Goal: Task Accomplishment & Management: Complete application form

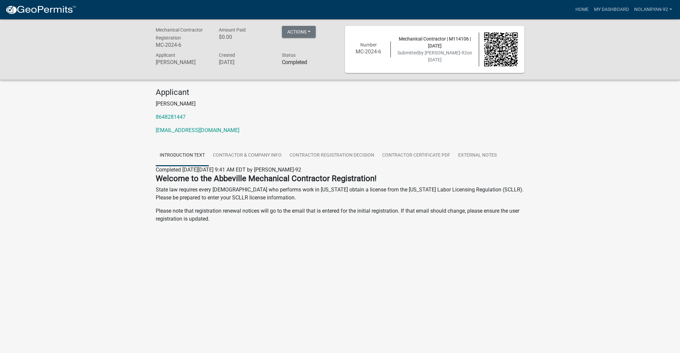
click at [41, 14] on img at bounding box center [40, 10] width 71 height 10
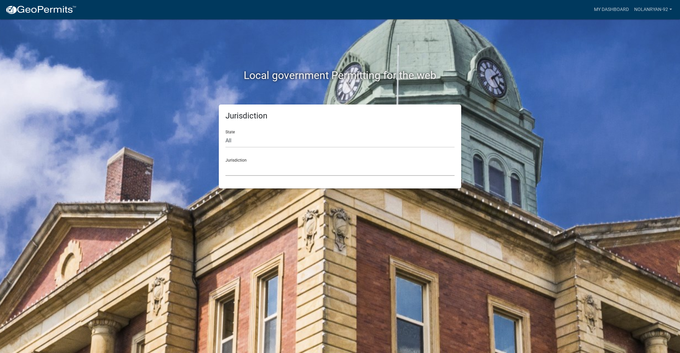
click at [272, 171] on select "[GEOGRAPHIC_DATA], [US_STATE] [GEOGRAPHIC_DATA], [US_STATE][PERSON_NAME][GEOGRA…" at bounding box center [339, 169] width 229 height 14
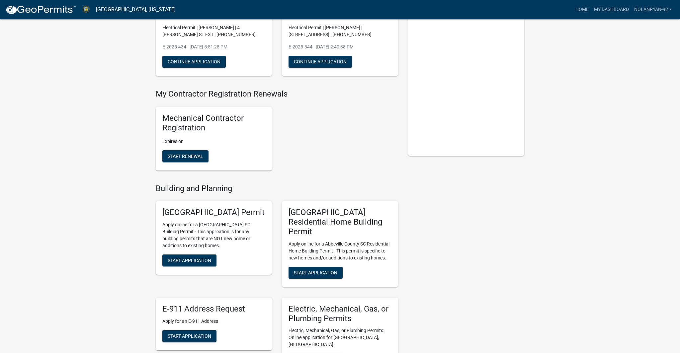
scroll to position [216, 0]
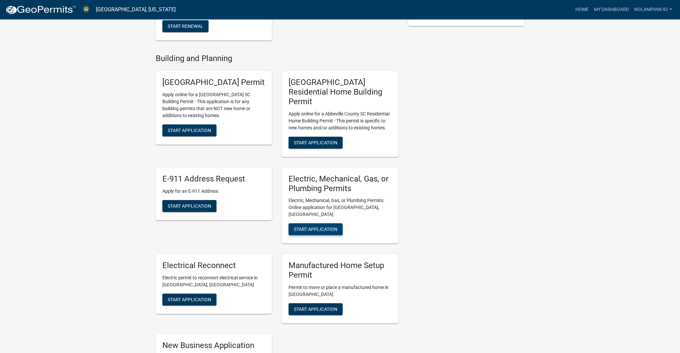
click at [324, 227] on span "Start Application" at bounding box center [315, 229] width 43 height 5
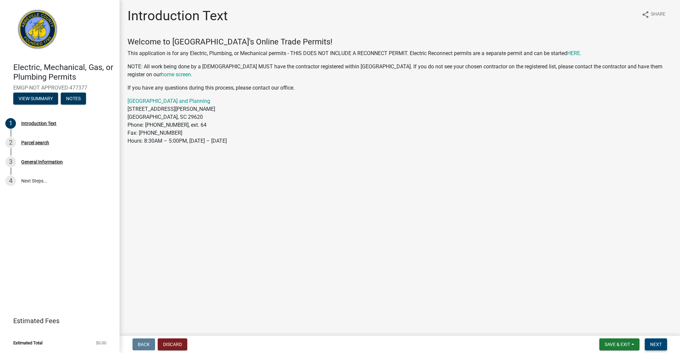
click at [658, 343] on span "Next" at bounding box center [656, 344] width 12 height 5
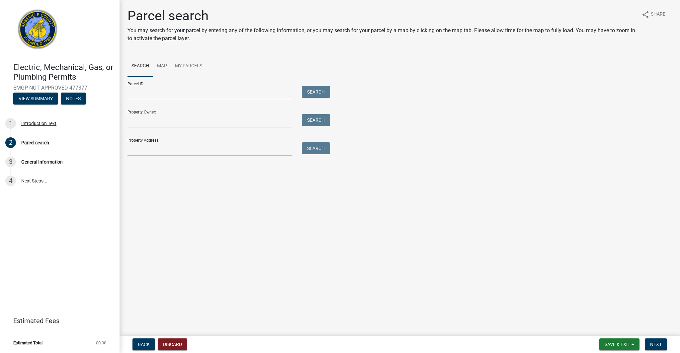
click at [209, 157] on div "Parcel search You may search for your parcel by entering any of the following i…" at bounding box center [400, 85] width 554 height 154
click at [205, 147] on input "Property Address:" at bounding box center [209, 149] width 164 height 14
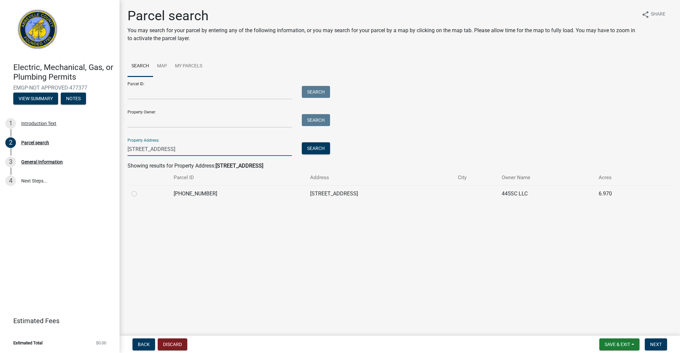
type input "[STREET_ADDRESS]"
click at [139, 190] on label at bounding box center [139, 190] width 0 height 0
click at [139, 194] on input "radio" at bounding box center [141, 192] width 4 height 4
radio input "true"
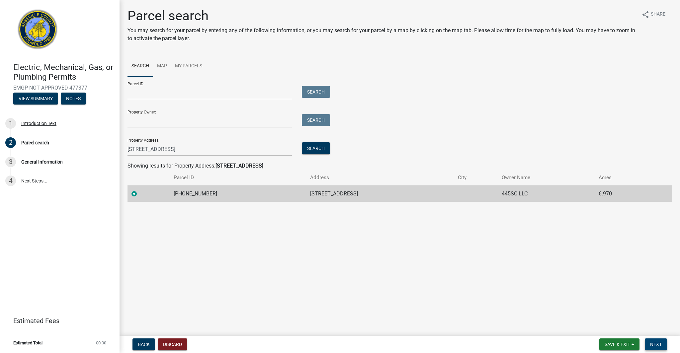
click at [650, 343] on span "Next" at bounding box center [656, 344] width 12 height 5
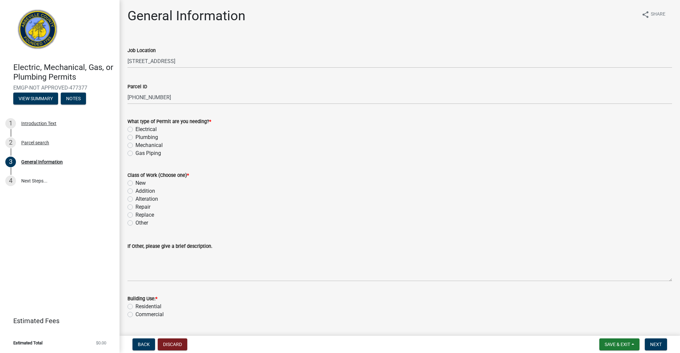
click at [135, 129] on label "Electrical" at bounding box center [145, 129] width 21 height 8
click at [135, 129] on input "Electrical" at bounding box center [137, 127] width 4 height 4
radio input "true"
click at [135, 183] on label "New" at bounding box center [140, 183] width 10 height 8
click at [135, 183] on input "New" at bounding box center [137, 181] width 4 height 4
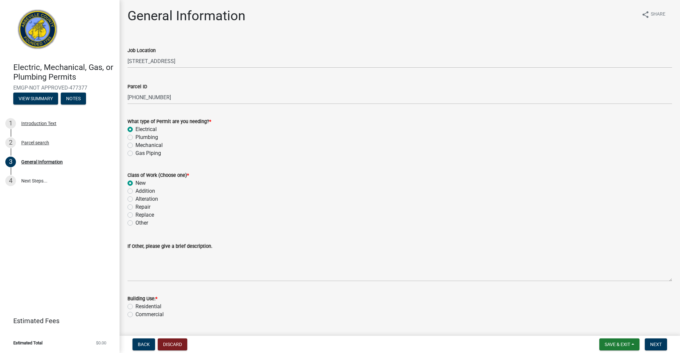
radio input "true"
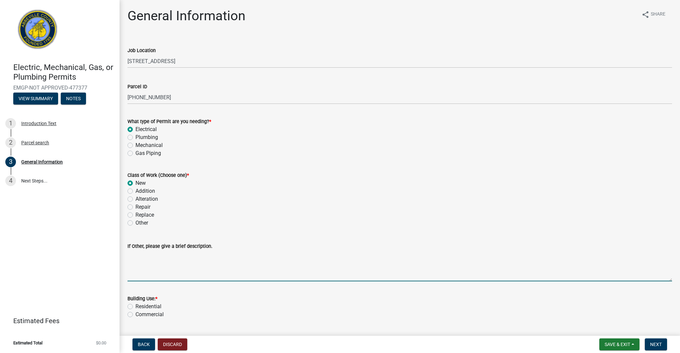
click at [201, 265] on textarea "If Other, please give a brief description." at bounding box center [399, 265] width 544 height 31
type textarea "w"
drag, startPoint x: 224, startPoint y: 256, endPoint x: 125, endPoint y: 254, distance: 99.3
click at [125, 254] on div "If Other, please give a brief description. electrical installation for (2) new …" at bounding box center [400, 257] width 554 height 48
type textarea "electrical installation for (2) new shops"
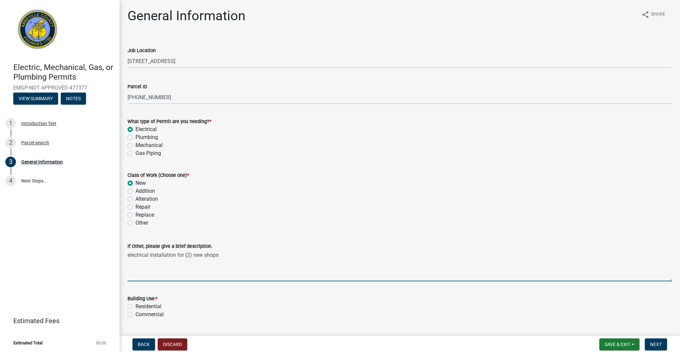
click at [135, 316] on label "Commercial" at bounding box center [149, 315] width 28 height 8
click at [135, 315] on input "Commercial" at bounding box center [137, 313] width 4 height 4
radio input "true"
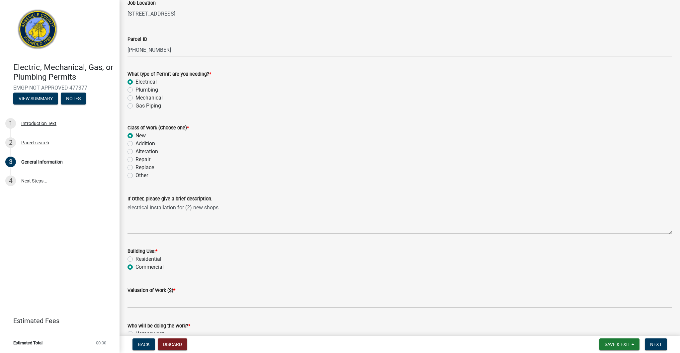
scroll to position [157, 0]
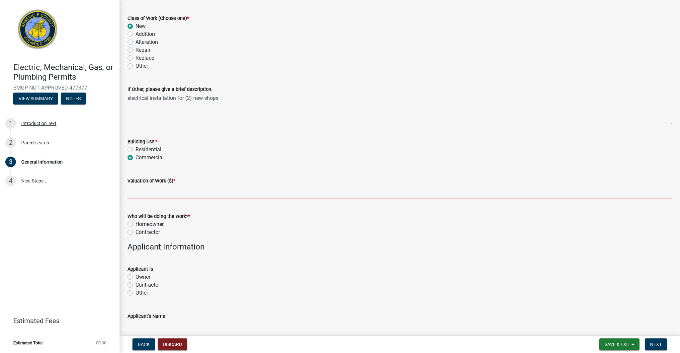
click at [150, 192] on input "text" at bounding box center [399, 192] width 544 height 14
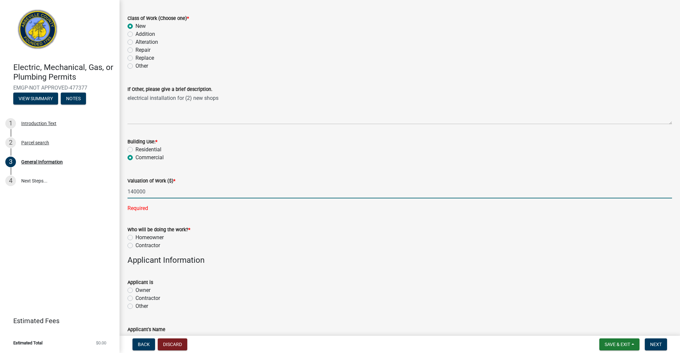
type input "140000"
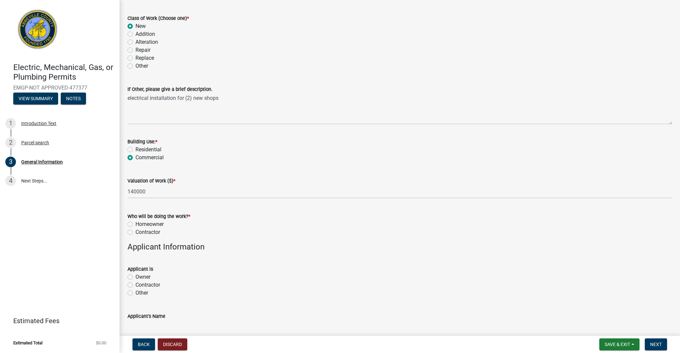
click at [130, 246] on wm-data-entity-input-list "Job Location [STREET_ADDRESS] ID [PHONE_NUMBER] What type of Permit are you nee…" at bounding box center [399, 195] width 544 height 631
click at [135, 233] on label "Contractor" at bounding box center [147, 232] width 25 height 8
click at [135, 233] on input "Contractor" at bounding box center [137, 230] width 4 height 4
radio input "true"
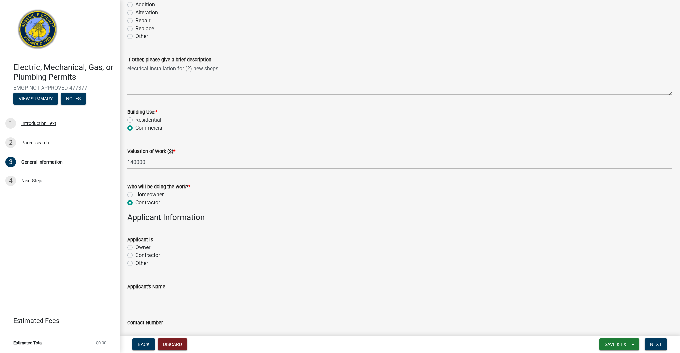
scroll to position [219, 0]
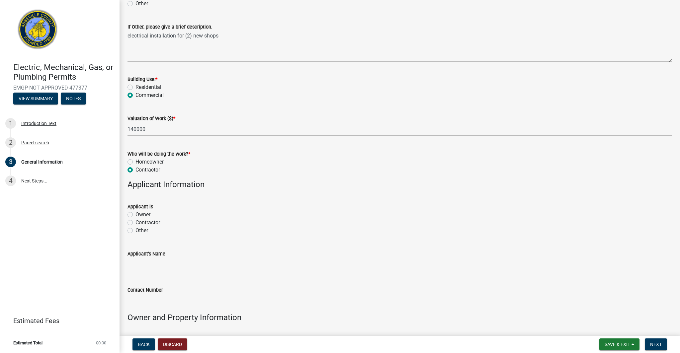
click at [135, 222] on label "Contractor" at bounding box center [147, 223] width 25 height 8
click at [135, 222] on input "Contractor" at bounding box center [137, 221] width 4 height 4
radio input "true"
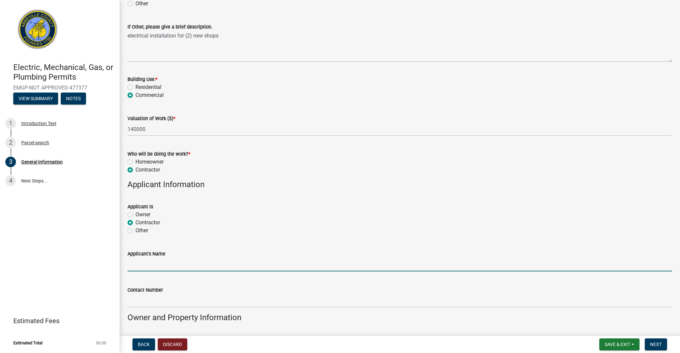
click at [162, 262] on input "Applicant's Name" at bounding box center [399, 265] width 544 height 14
type input "[PERSON_NAME]"
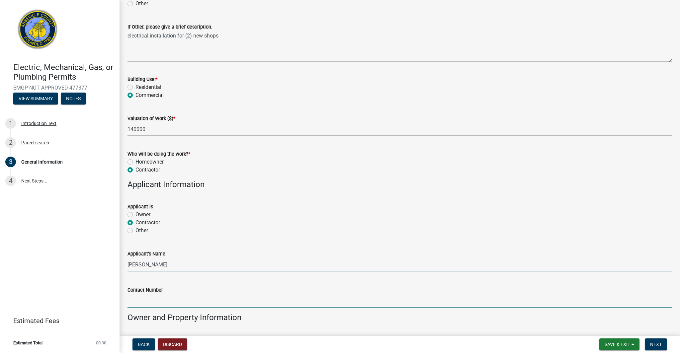
type input "8648281447"
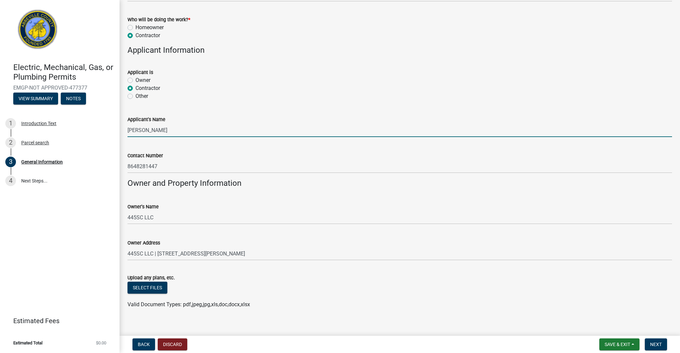
scroll to position [361, 0]
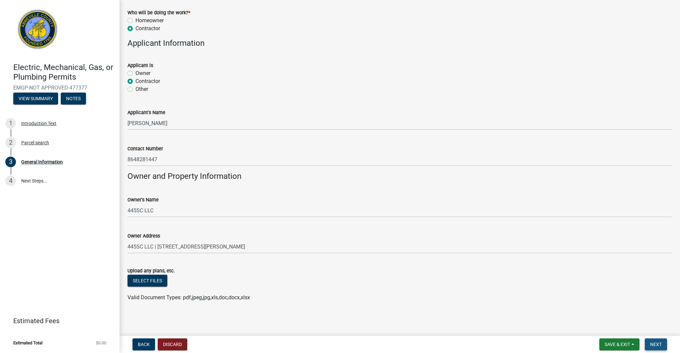
click at [663, 348] on button "Next" at bounding box center [656, 345] width 22 height 12
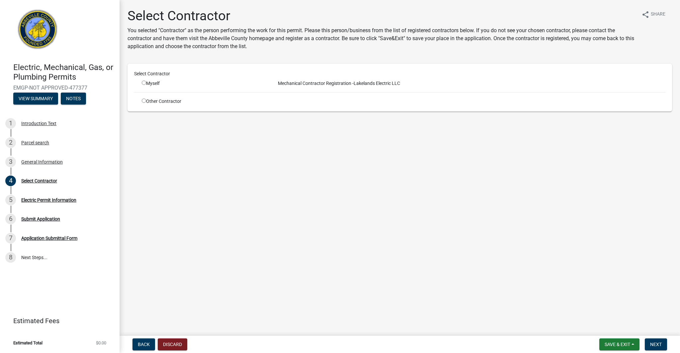
click at [143, 83] on input "radio" at bounding box center [144, 83] width 4 height 4
radio input "true"
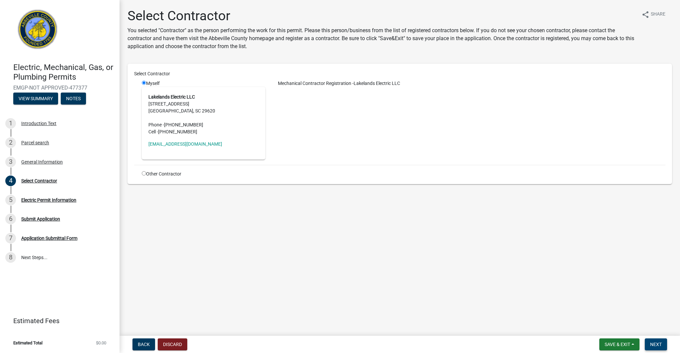
click at [656, 343] on span "Next" at bounding box center [656, 344] width 12 height 5
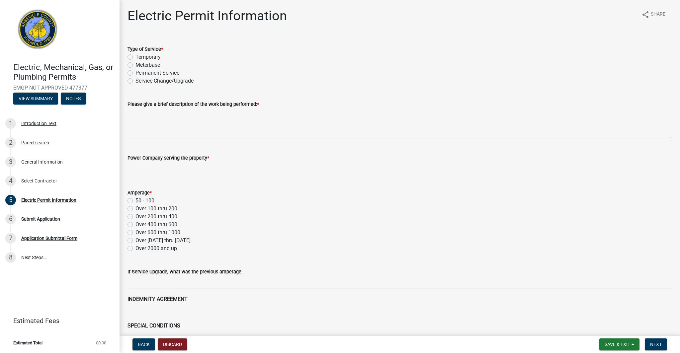
click at [135, 73] on label "Permanent Service" at bounding box center [157, 73] width 44 height 8
click at [135, 73] on input "Permanent Service" at bounding box center [137, 71] width 4 height 4
radio input "true"
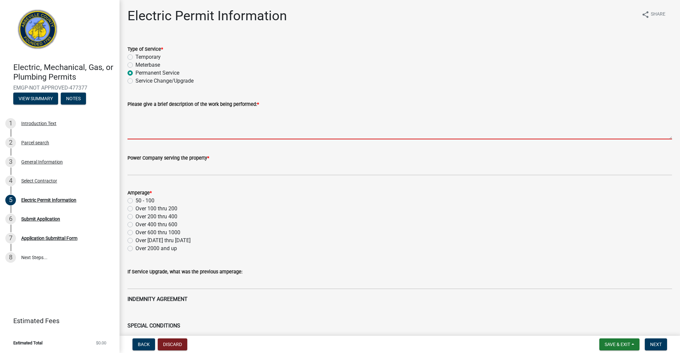
click at [153, 130] on textarea "Please give a brief description of the work being performed: *" at bounding box center [399, 123] width 544 height 31
paste textarea "electrical installation for (2) new shops"
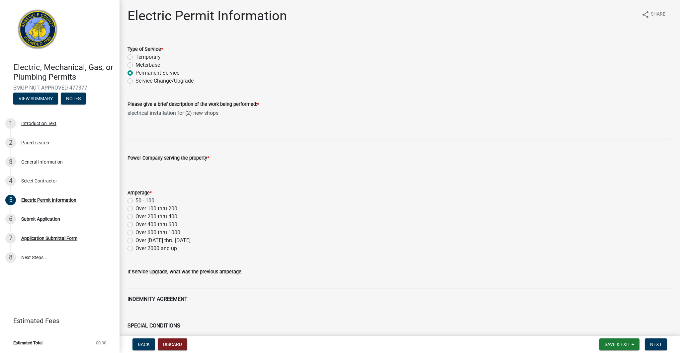
type textarea "electrical installation for (2) new shops"
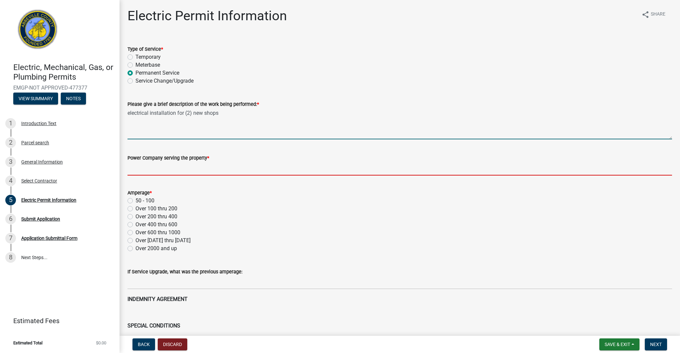
click at [159, 166] on input "Power Company serving the property *" at bounding box center [399, 169] width 544 height 14
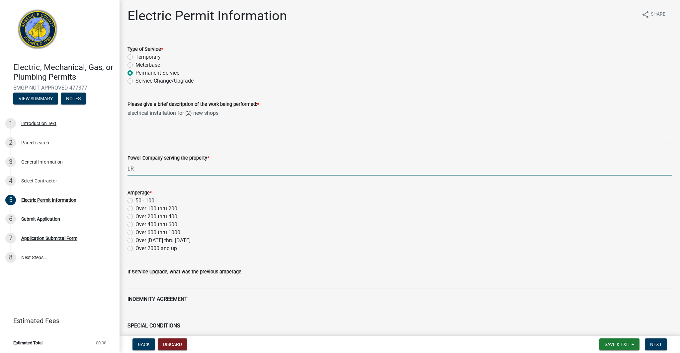
type input "LR"
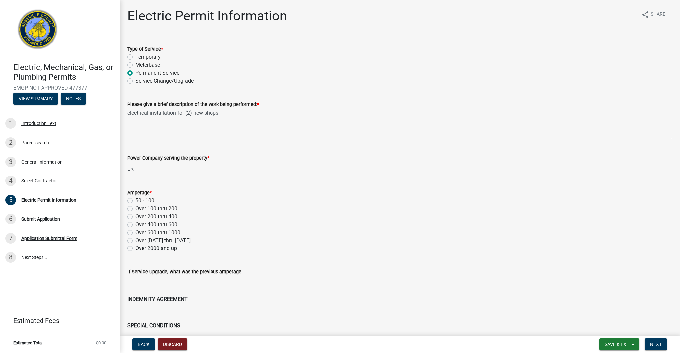
click at [276, 225] on div "Over 400 thru 600" at bounding box center [399, 225] width 544 height 8
click at [135, 225] on label "Over 400 thru 600" at bounding box center [156, 225] width 42 height 8
click at [135, 225] on input "Over 400 thru 600" at bounding box center [137, 223] width 4 height 4
radio input "true"
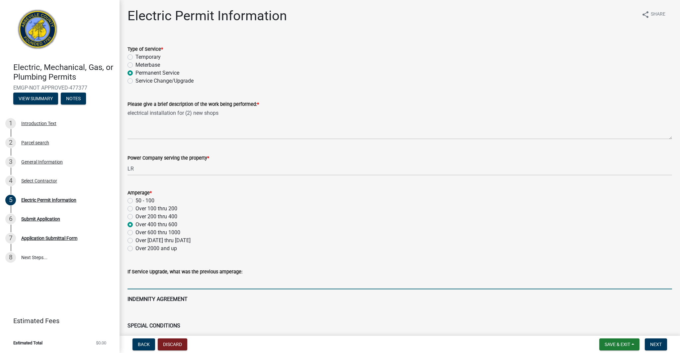
click at [256, 285] on input "text" at bounding box center [399, 283] width 544 height 14
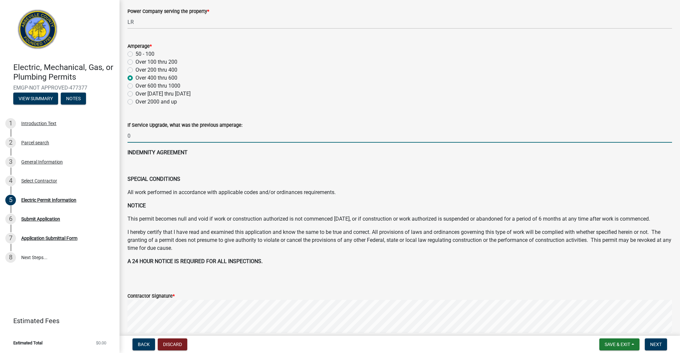
scroll to position [228, 0]
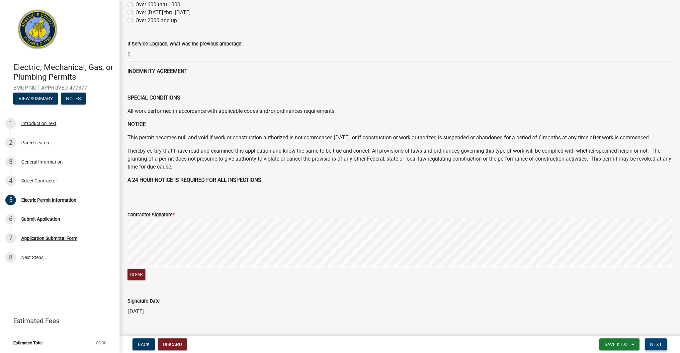
type input "0"
click at [649, 343] on button "Next" at bounding box center [656, 345] width 22 height 12
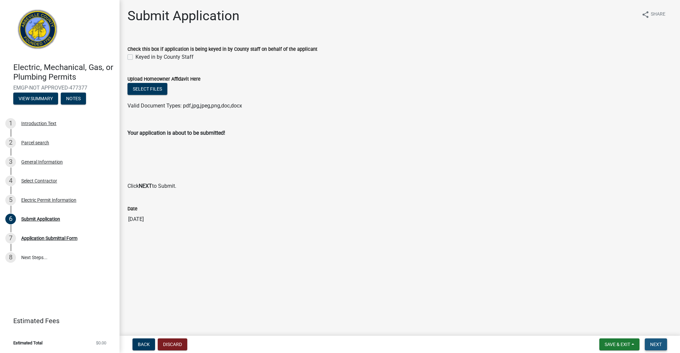
click at [661, 345] on span "Next" at bounding box center [656, 344] width 12 height 5
